Goal: Transaction & Acquisition: Purchase product/service

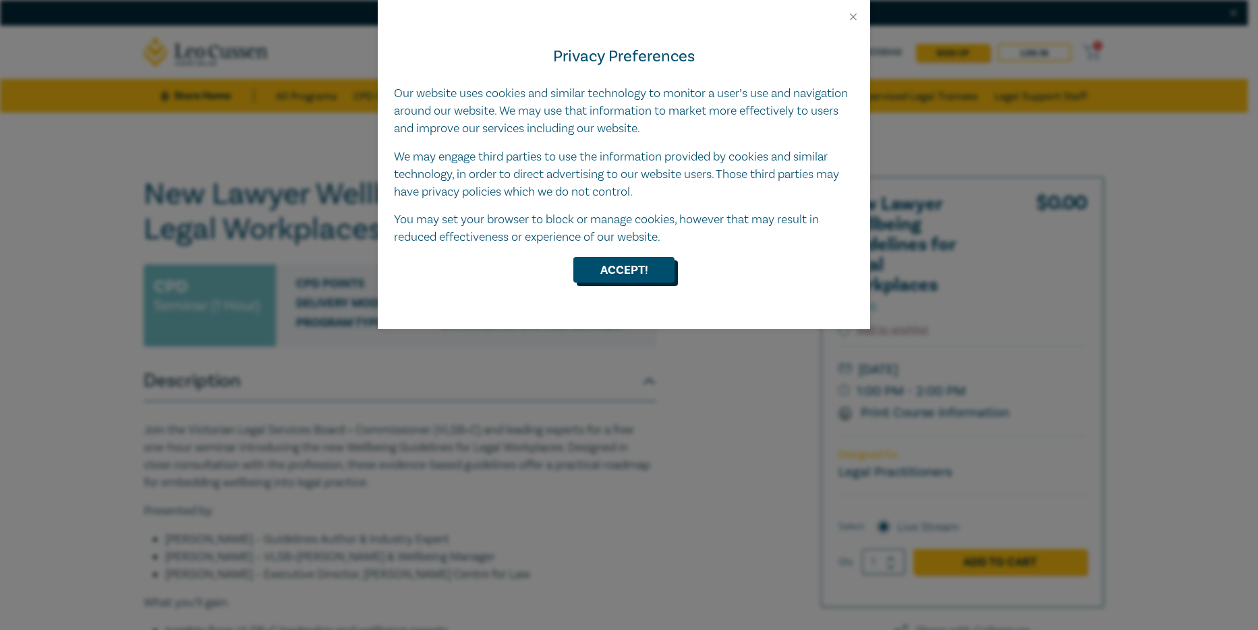
click at [606, 276] on button "Accept!" at bounding box center [623, 270] width 101 height 26
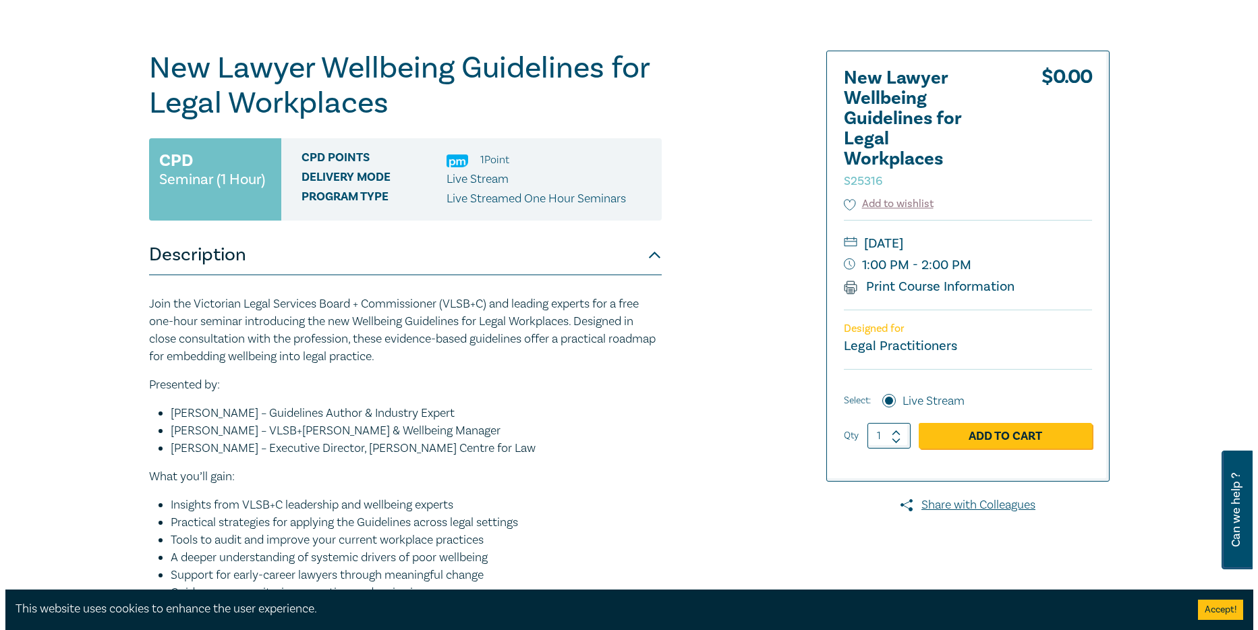
scroll to position [135, 0]
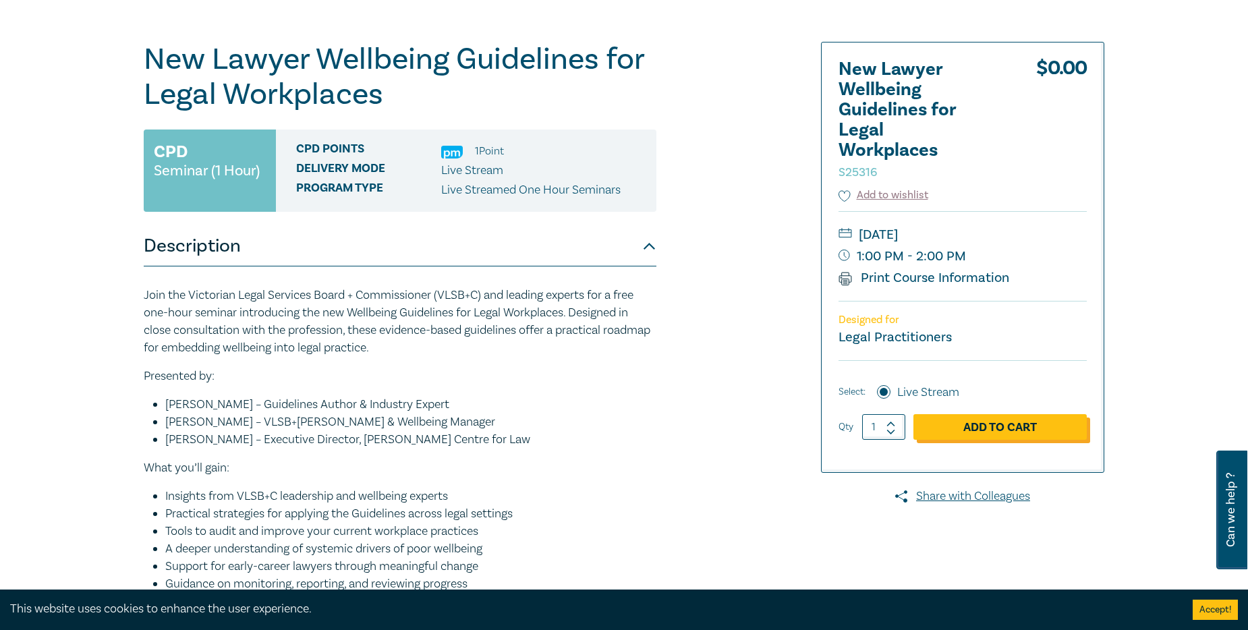
click at [1030, 431] on link "Add to Cart" at bounding box center [999, 427] width 173 height 26
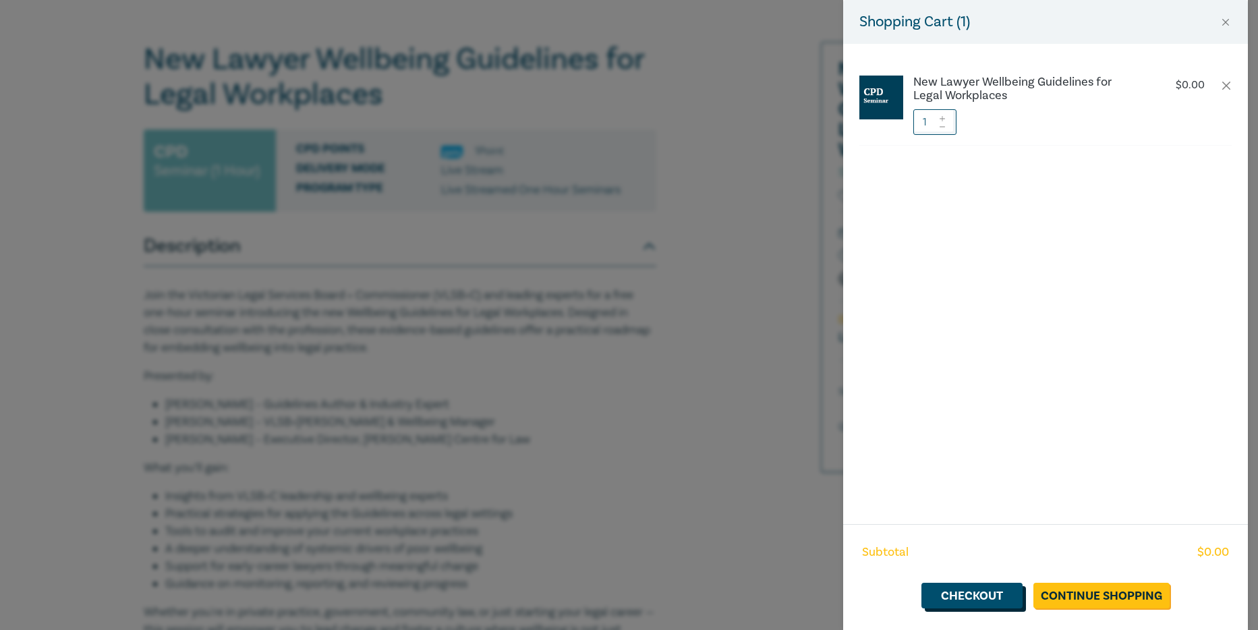
click at [1004, 596] on link "Checkout" at bounding box center [971, 596] width 101 height 26
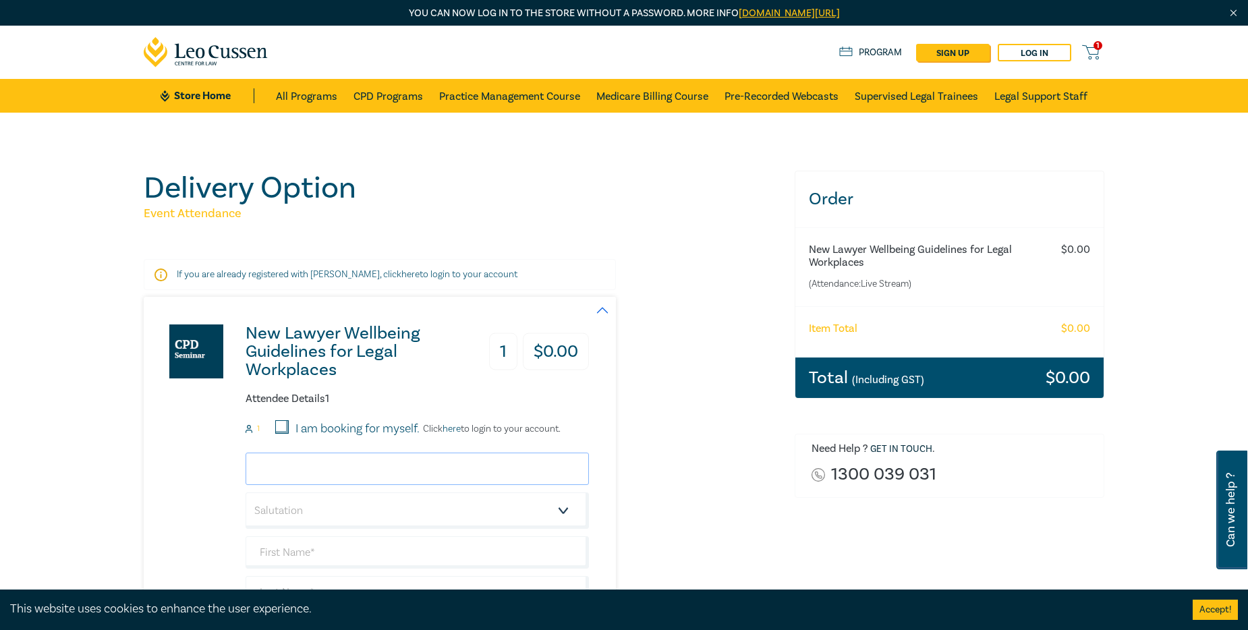
click at [393, 471] on input "email" at bounding box center [416, 468] width 343 height 32
type input "[EMAIL_ADDRESS][DOMAIN_NAME]"
type input "[PERSON_NAME]"
type input "VLSB+C"
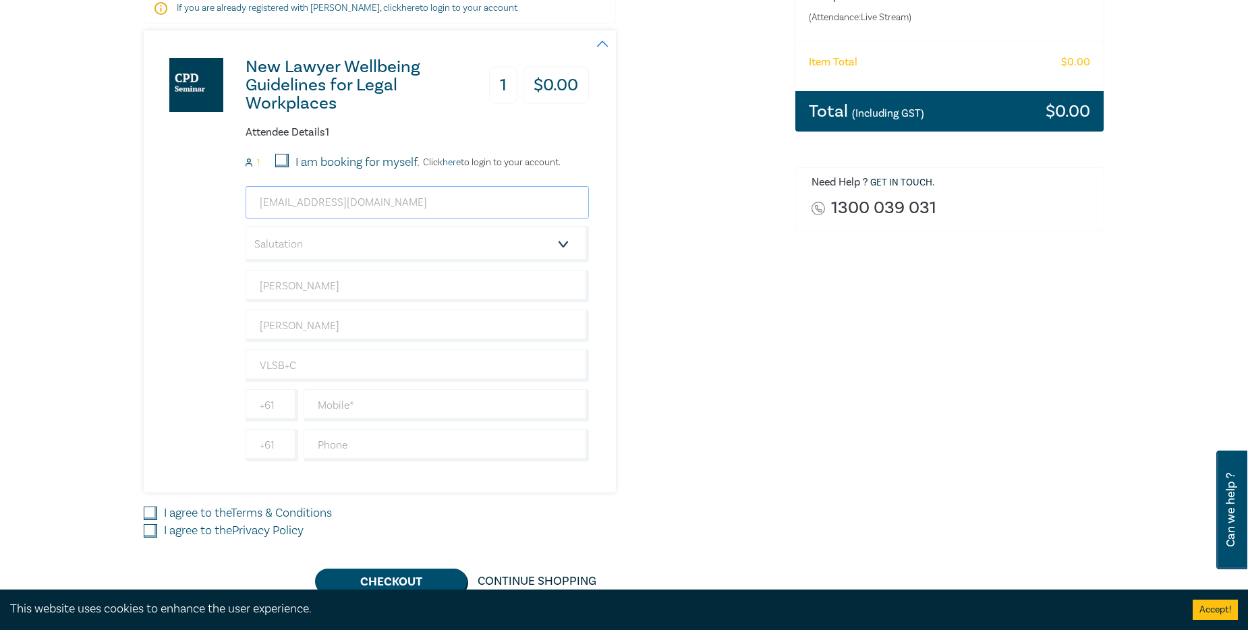
scroll to position [270, 0]
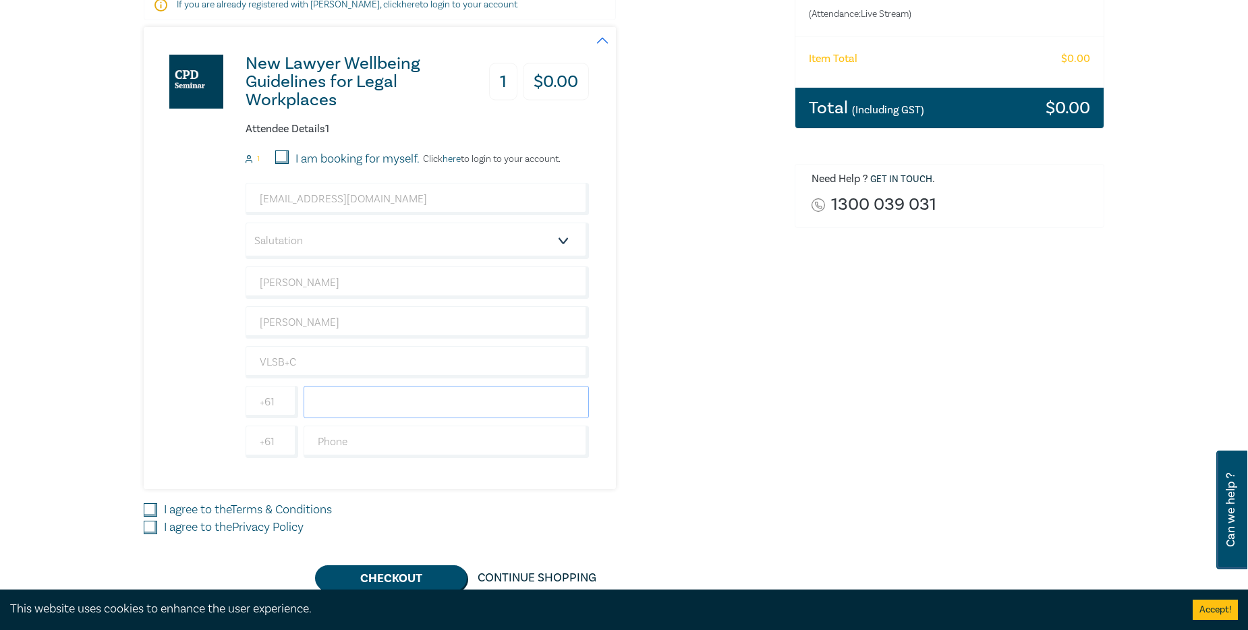
click at [473, 396] on input "text" at bounding box center [445, 402] width 285 height 32
type input "0424483000"
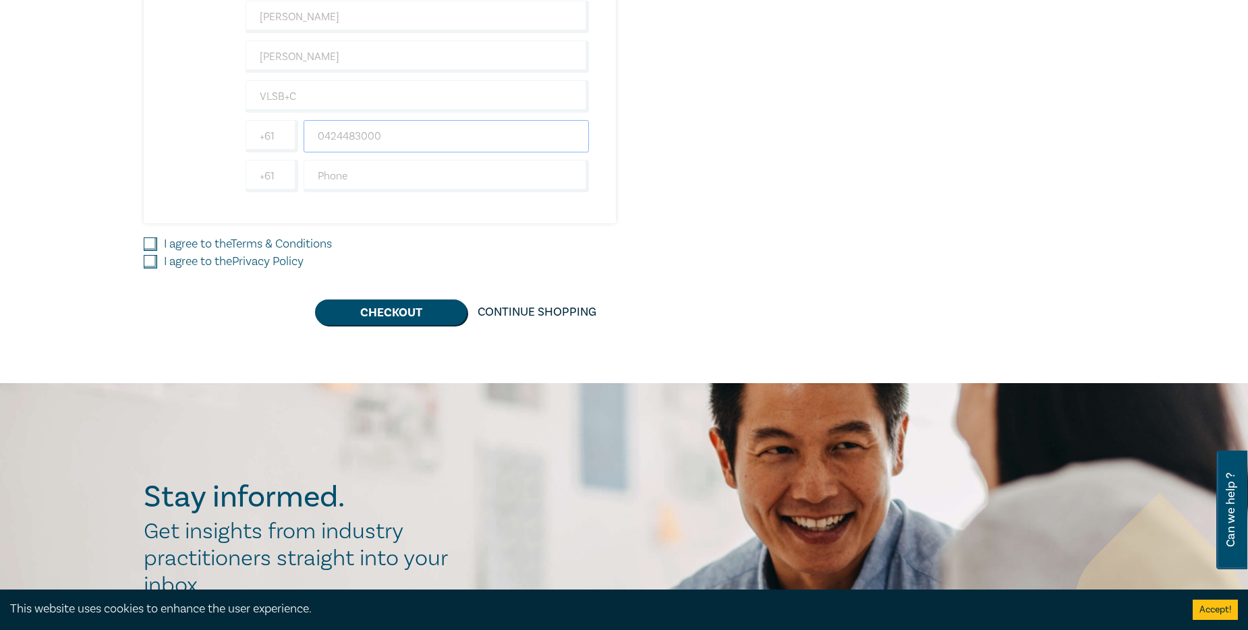
scroll to position [539, 0]
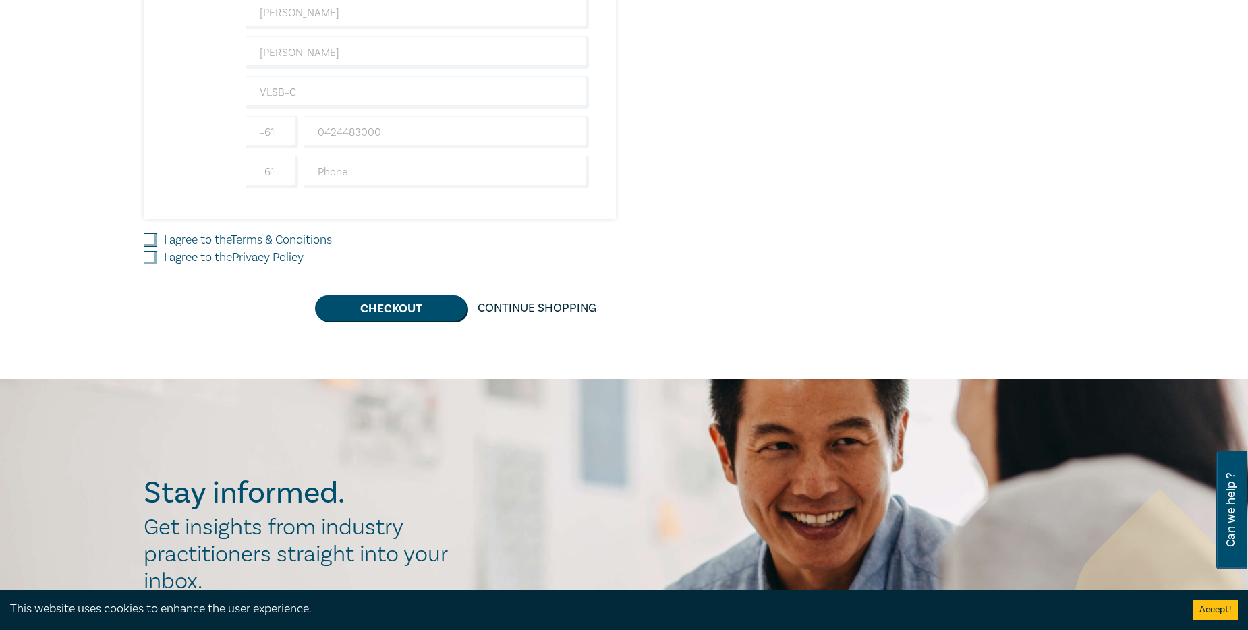
click at [146, 241] on input "I agree to the Terms & Conditions" at bounding box center [150, 239] width 13 height 13
checkbox input "true"
click at [151, 254] on input "I agree to the Privacy Policy" at bounding box center [150, 257] width 13 height 13
checkbox input "true"
click at [356, 310] on button "Checkout" at bounding box center [391, 308] width 152 height 26
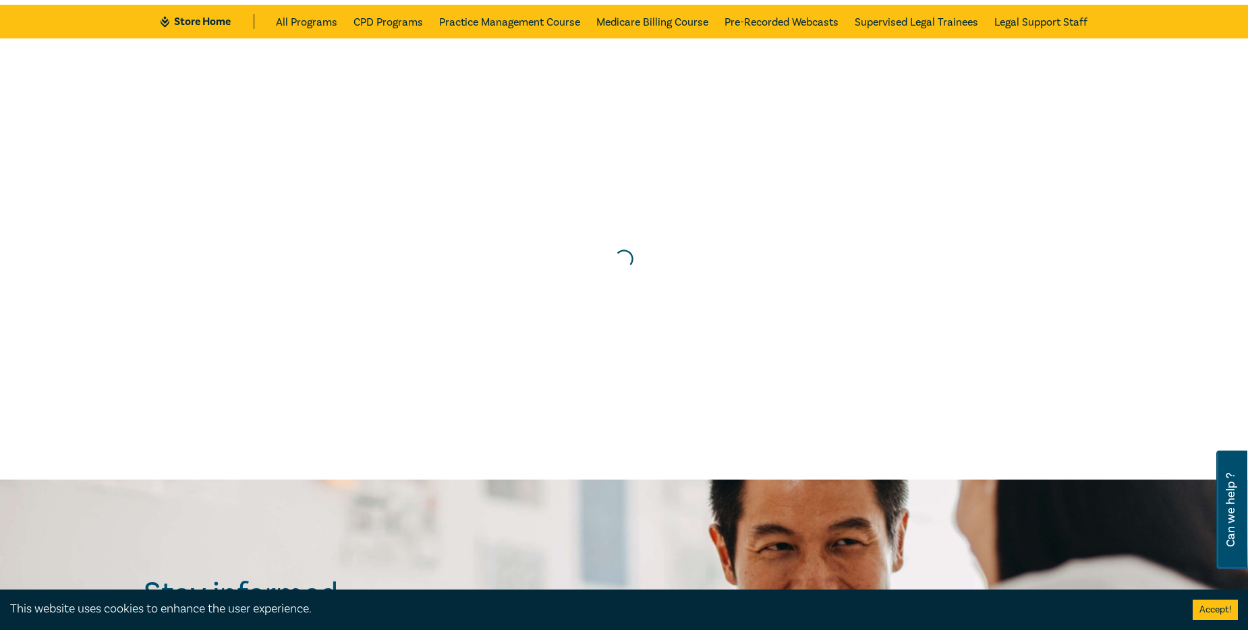
scroll to position [0, 0]
